Goal: Task Accomplishment & Management: Use online tool/utility

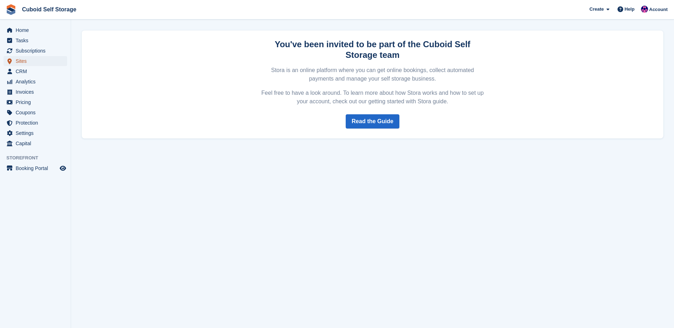
click at [33, 61] on span "Sites" at bounding box center [37, 61] width 43 height 10
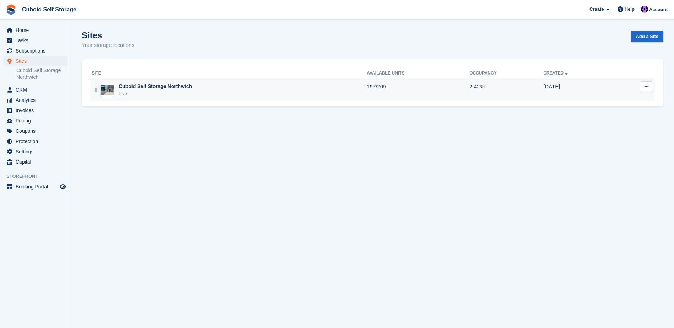
click at [138, 91] on div "Live" at bounding box center [155, 93] width 73 height 7
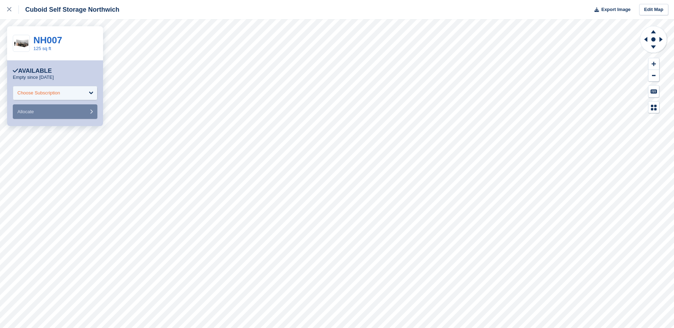
click at [70, 93] on div "Choose Subscription" at bounding box center [55, 93] width 85 height 14
